Goal: Transaction & Acquisition: Purchase product/service

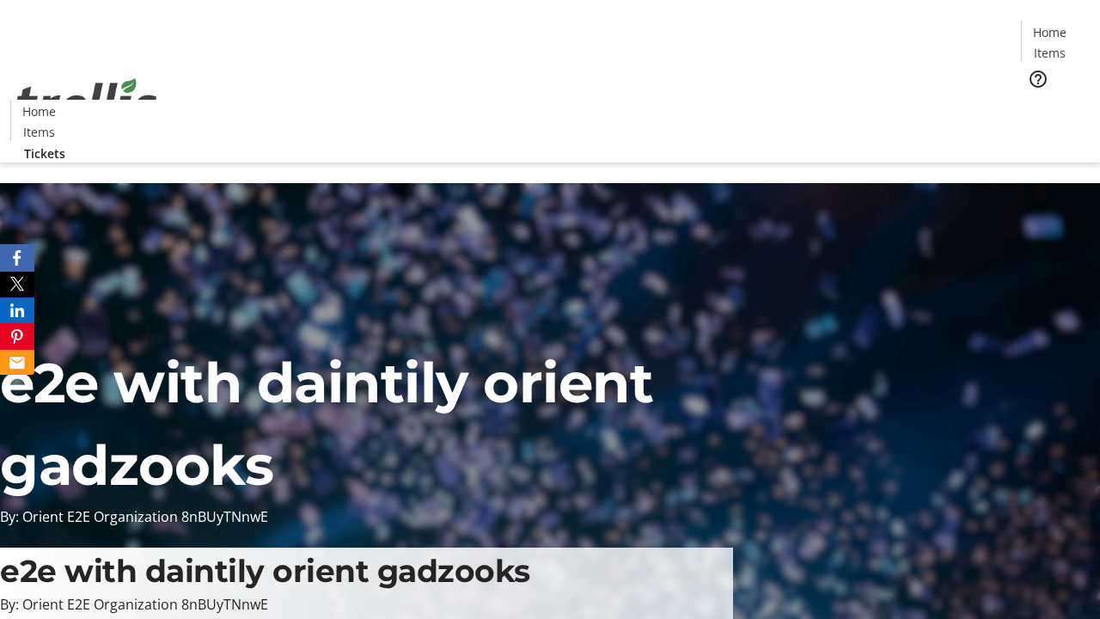
click at [1035, 100] on span "Tickets" at bounding box center [1055, 109] width 41 height 18
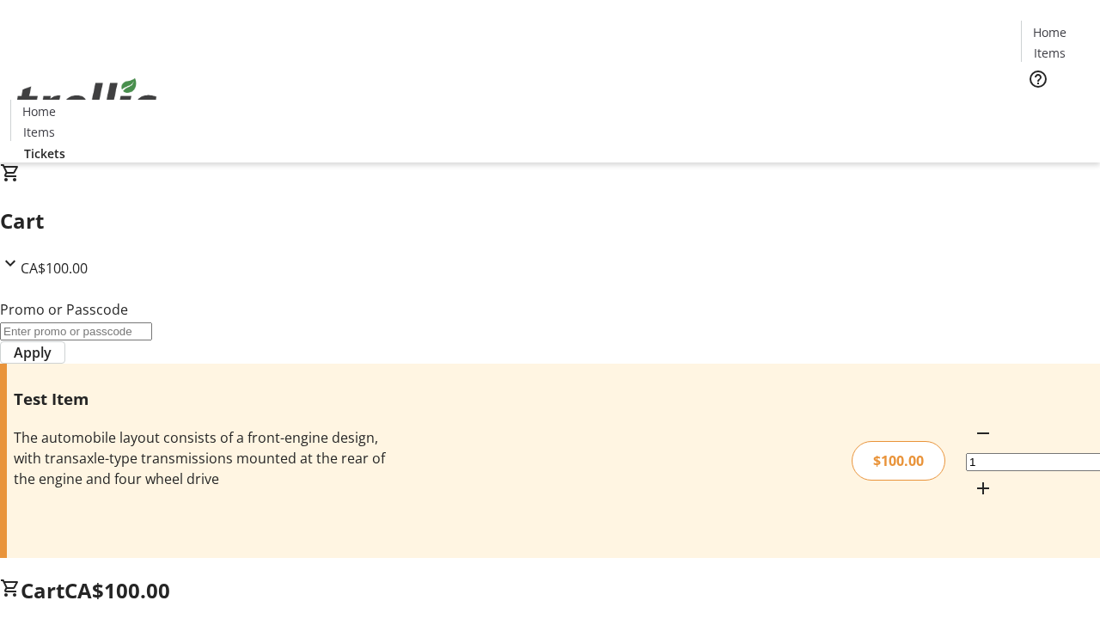
type input "FLAT"
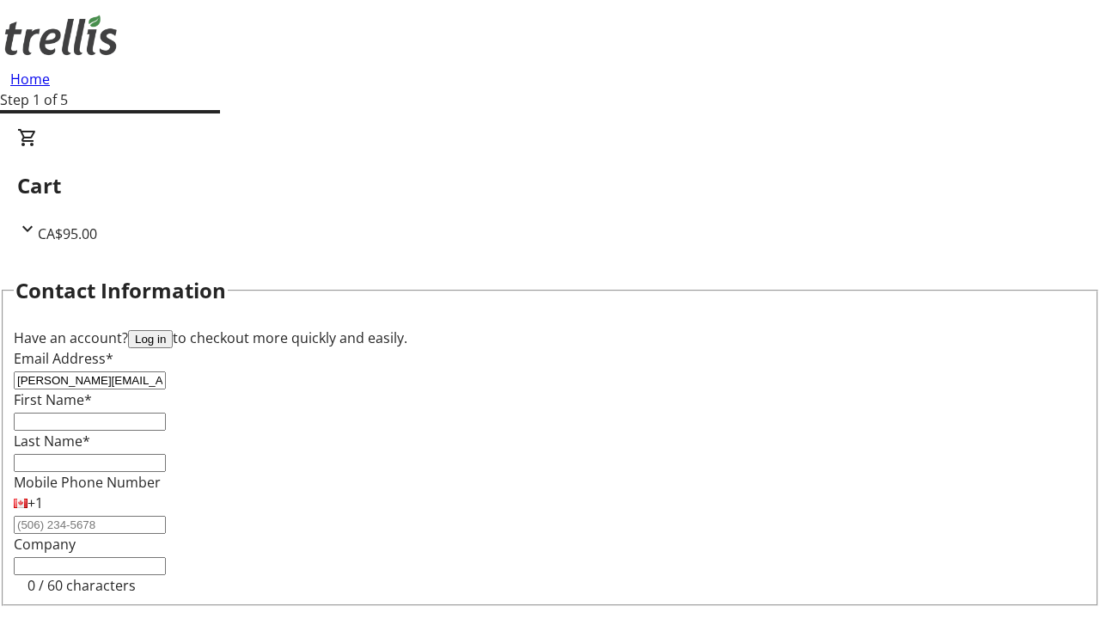
type input "[PERSON_NAME][EMAIL_ADDRESS][DOMAIN_NAME]"
type input "[PERSON_NAME]"
type input "Keebler"
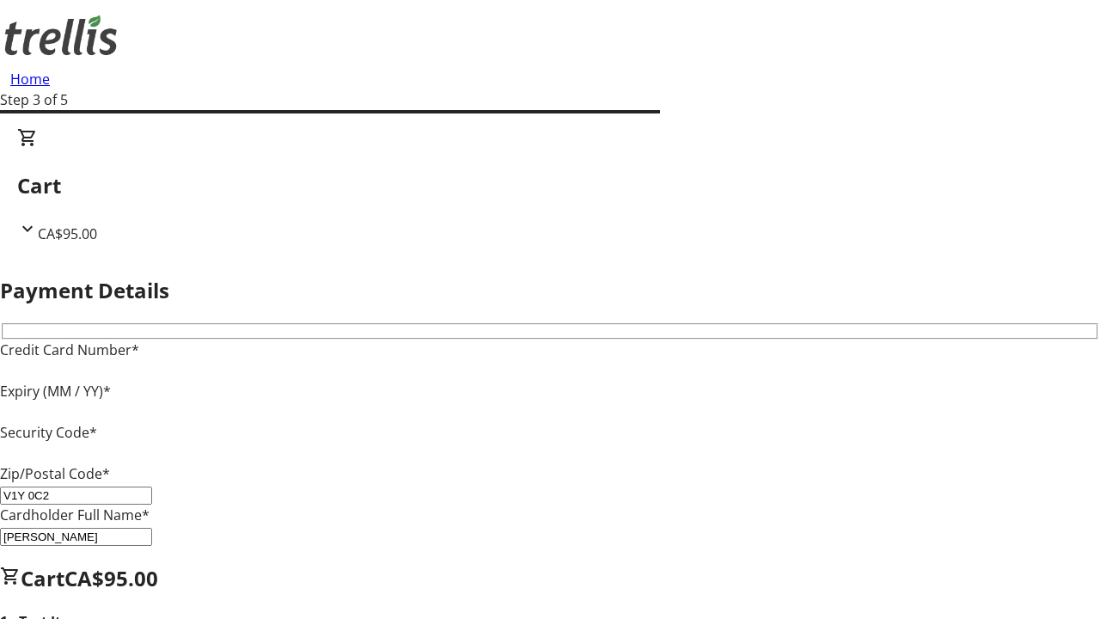
type input "V1Y 0C2"
